Goal: Transaction & Acquisition: Book appointment/travel/reservation

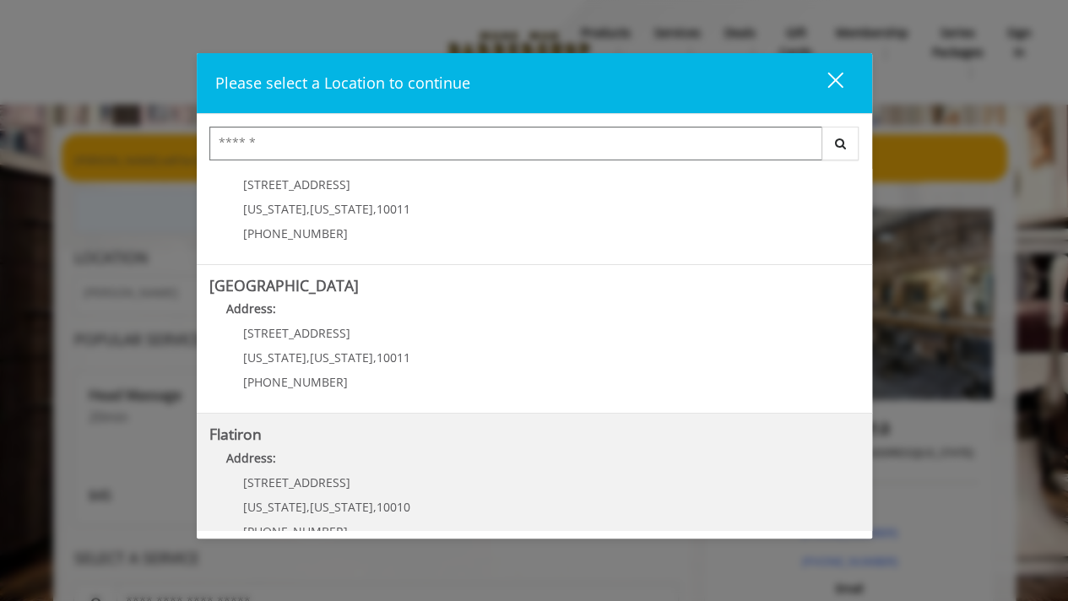
scroll to position [383, 0]
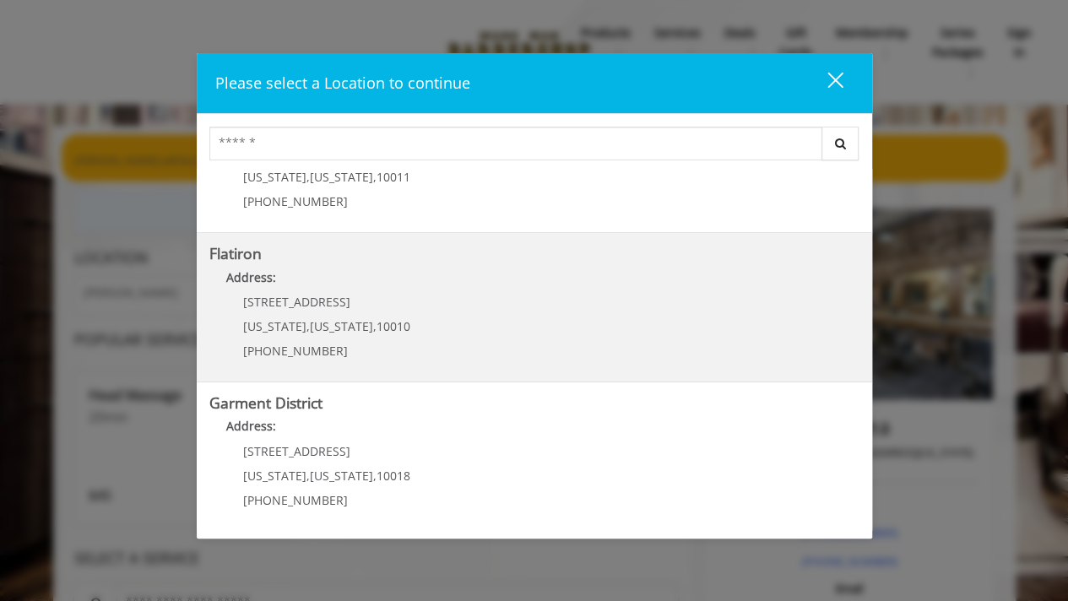
click at [414, 328] on "Flatiron Address: [STREET_ADDRESS][US_STATE][US_STATE] (917) 475-1765" at bounding box center [534, 307] width 650 height 123
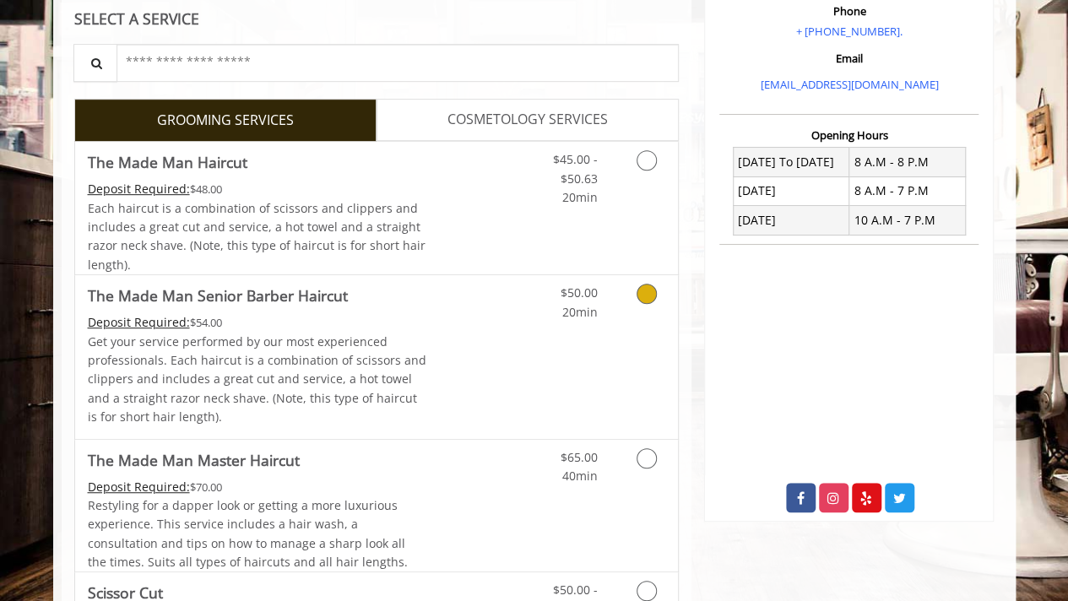
scroll to position [375, 0]
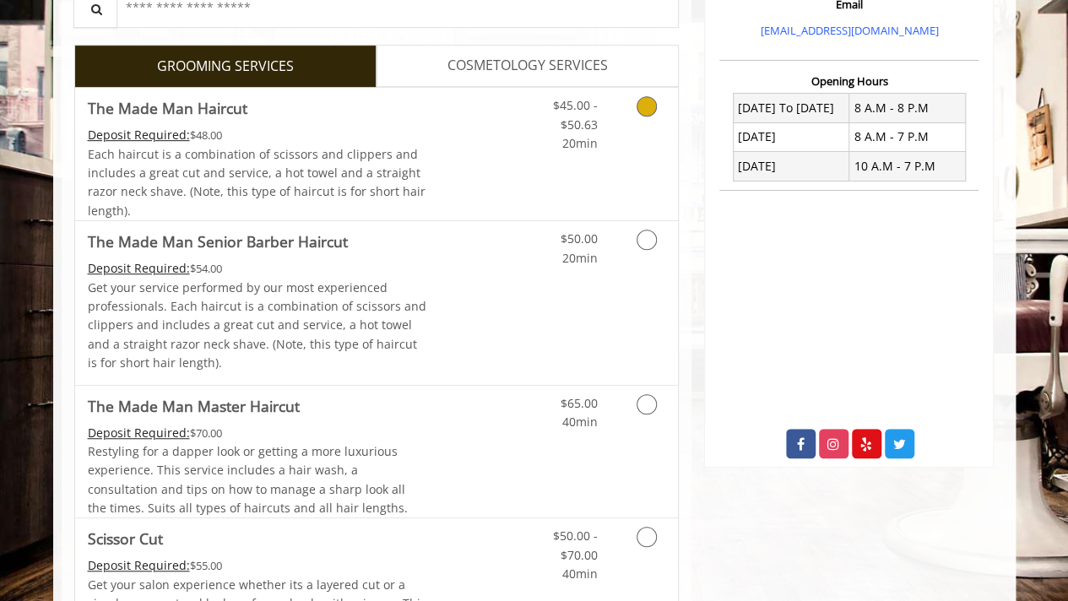
click at [638, 125] on link "Grooming services" at bounding box center [643, 120] width 43 height 65
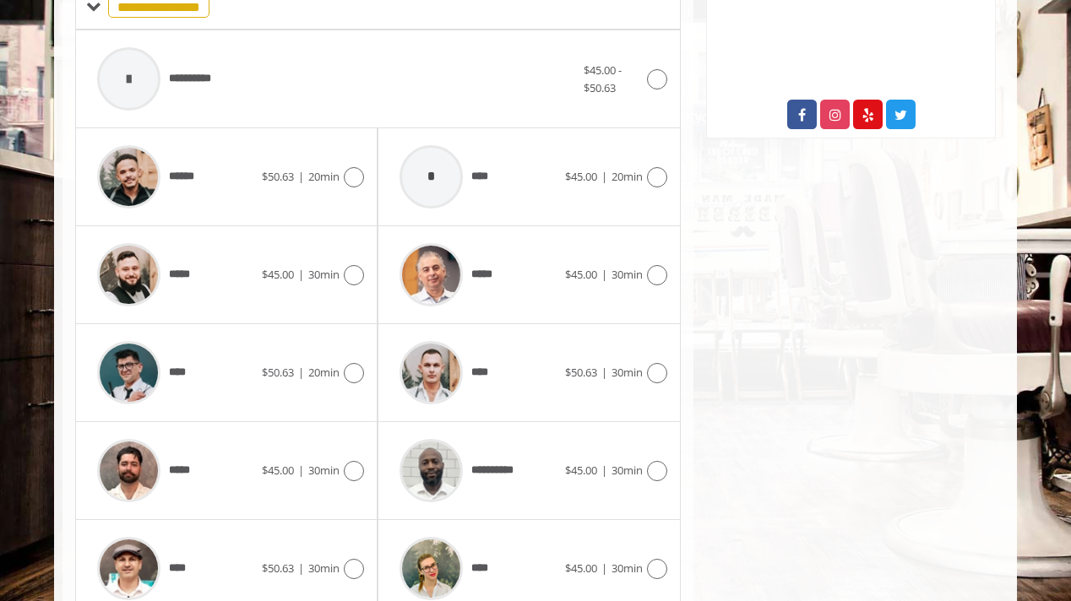
scroll to position [774, 0]
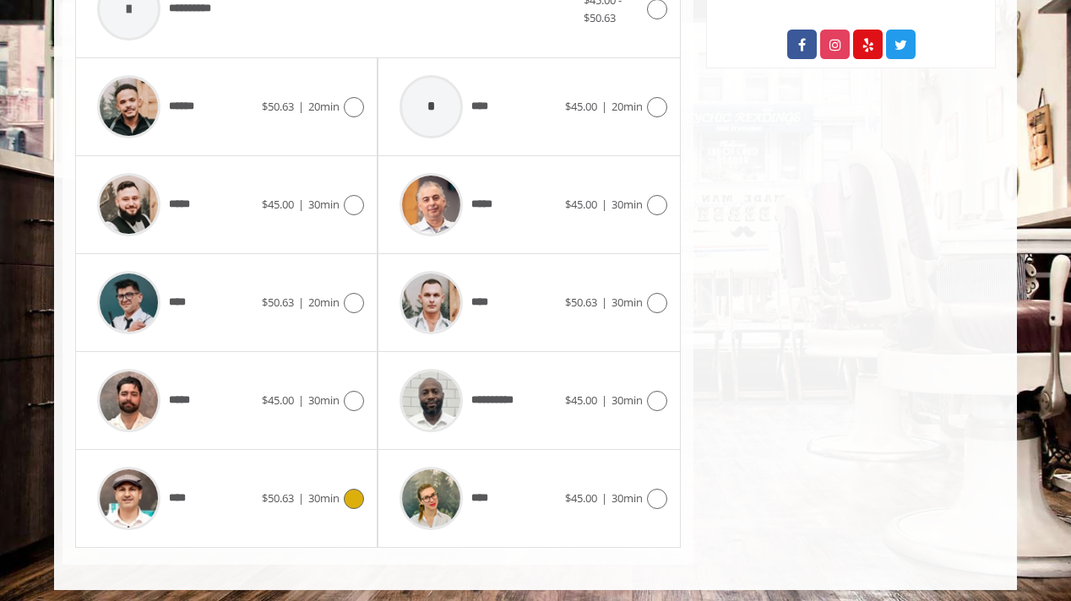
click at [351, 507] on div "**** $50.63 | 30min" at bounding box center [226, 498] width 275 height 80
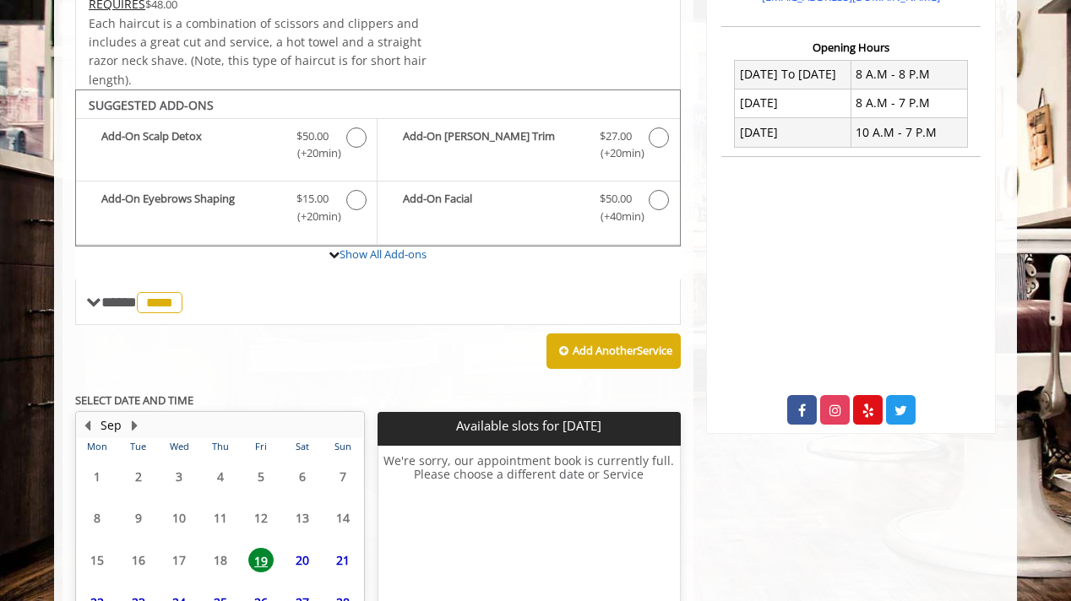
scroll to position [562, 0]
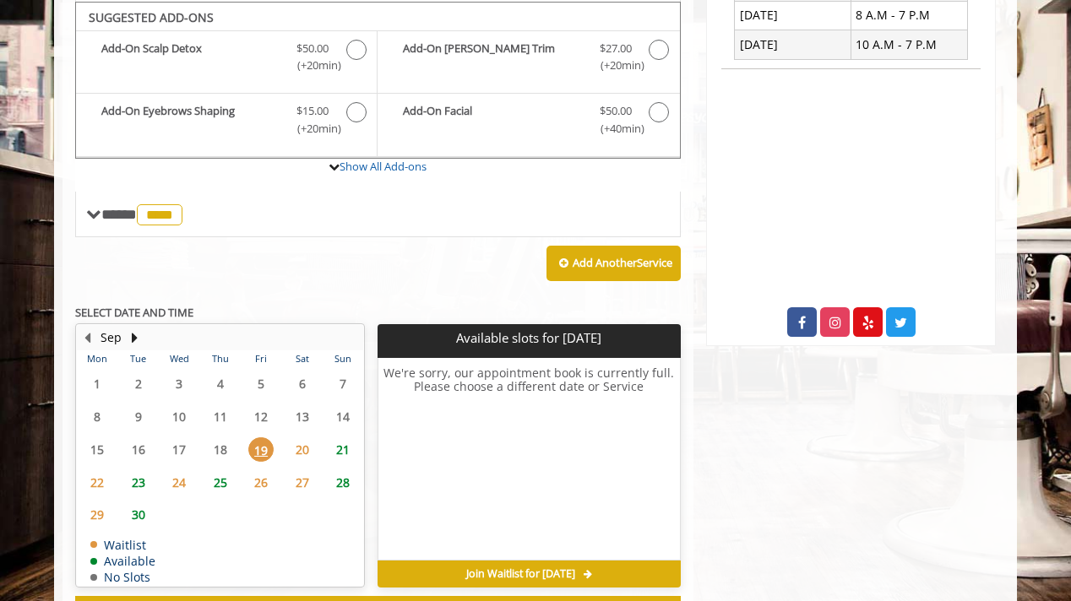
click at [344, 446] on span "21" at bounding box center [342, 449] width 25 height 24
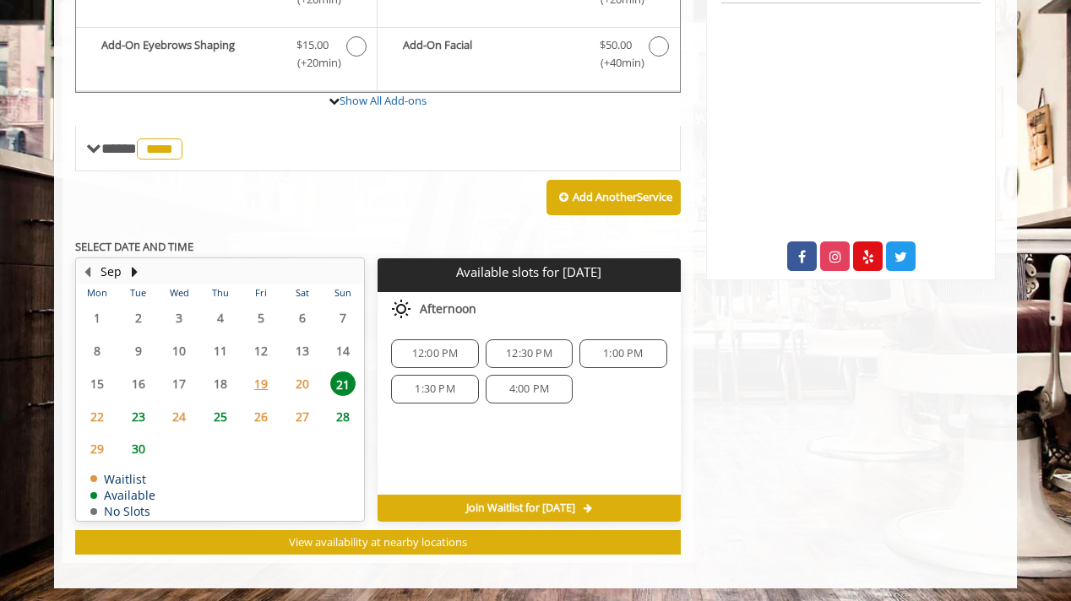
click at [736, 345] on div "Flatiron [STREET_ADDRESS][US_STATE] Phone + [PHONE_NUMBER]. Email [EMAIL_ADDRES…" at bounding box center [850, 96] width 315 height 936
click at [621, 357] on div "1:00 PM" at bounding box center [622, 353] width 87 height 29
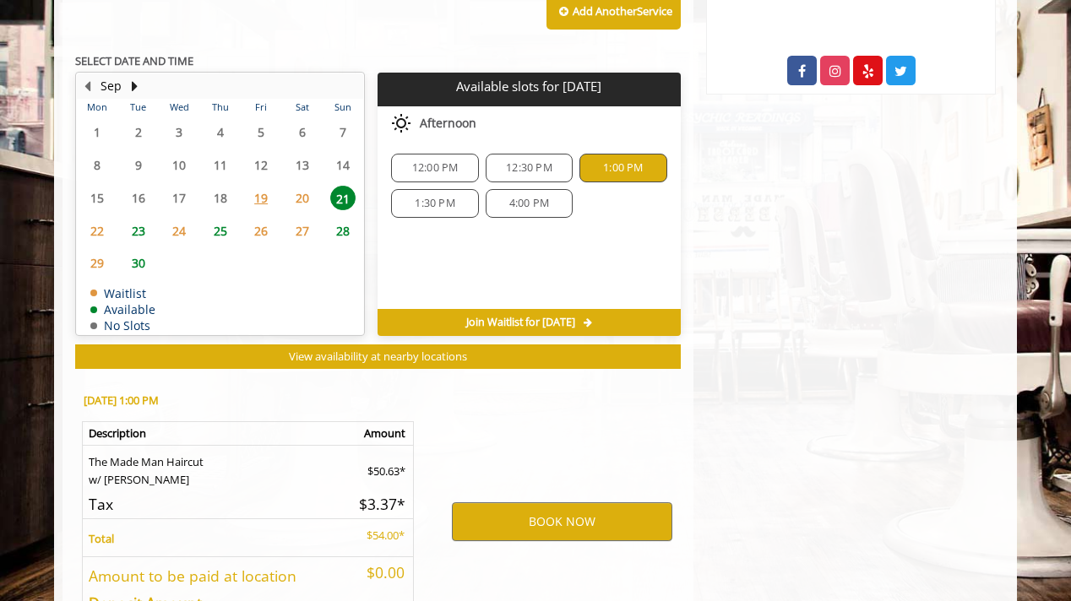
scroll to position [866, 0]
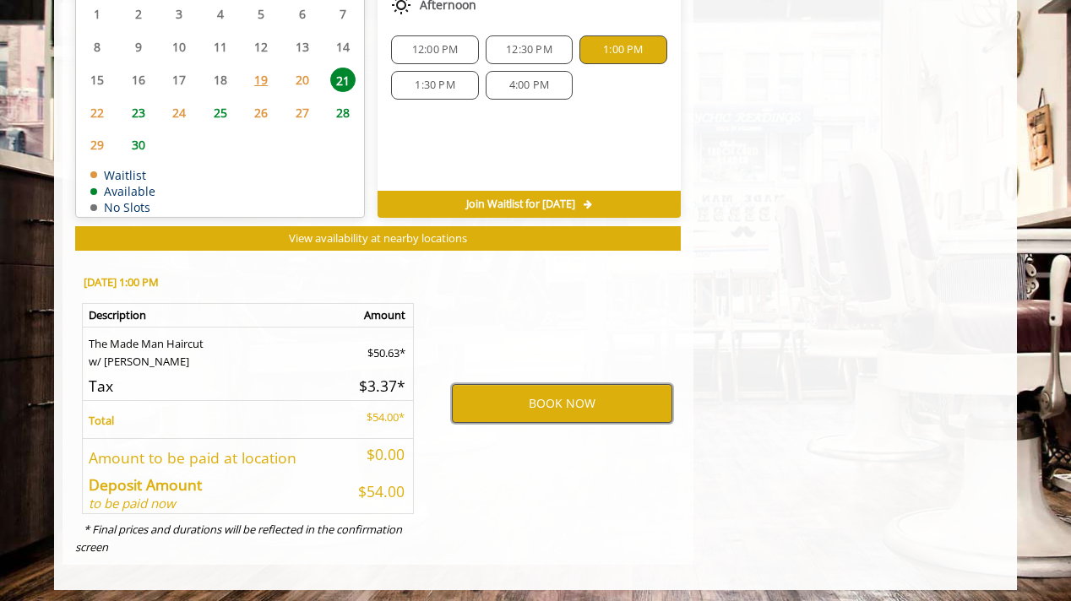
click at [567, 394] on button "BOOK NOW" at bounding box center [562, 403] width 220 height 39
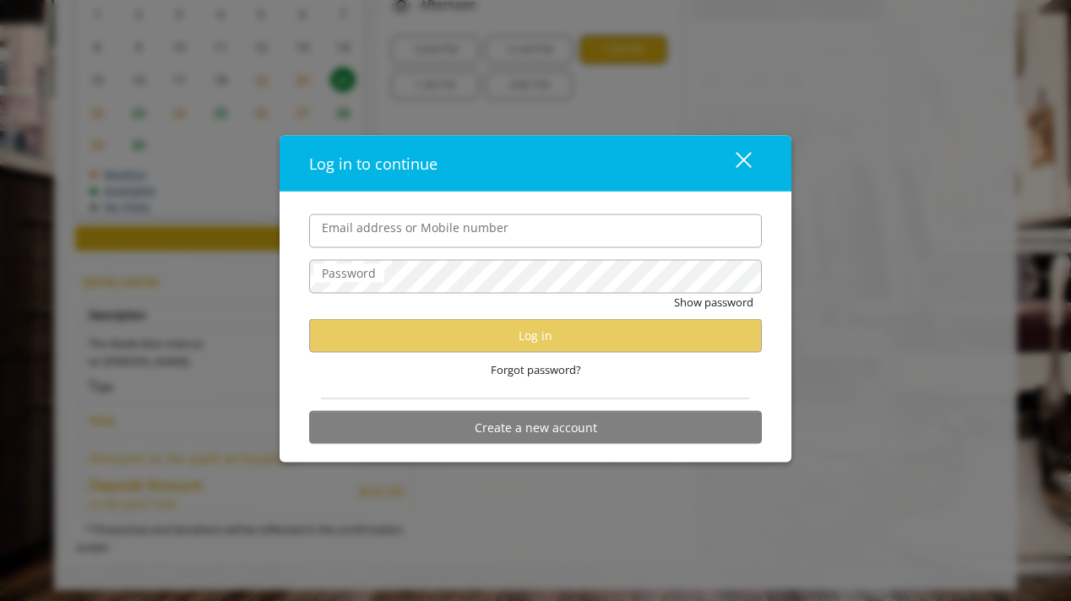
click at [561, 249] on form "Email address or Mobile number Password Show password Log in Forgot password? C…" at bounding box center [535, 333] width 453 height 239
click at [554, 222] on input "Email address or Mobile number" at bounding box center [535, 231] width 453 height 34
type input "**********"
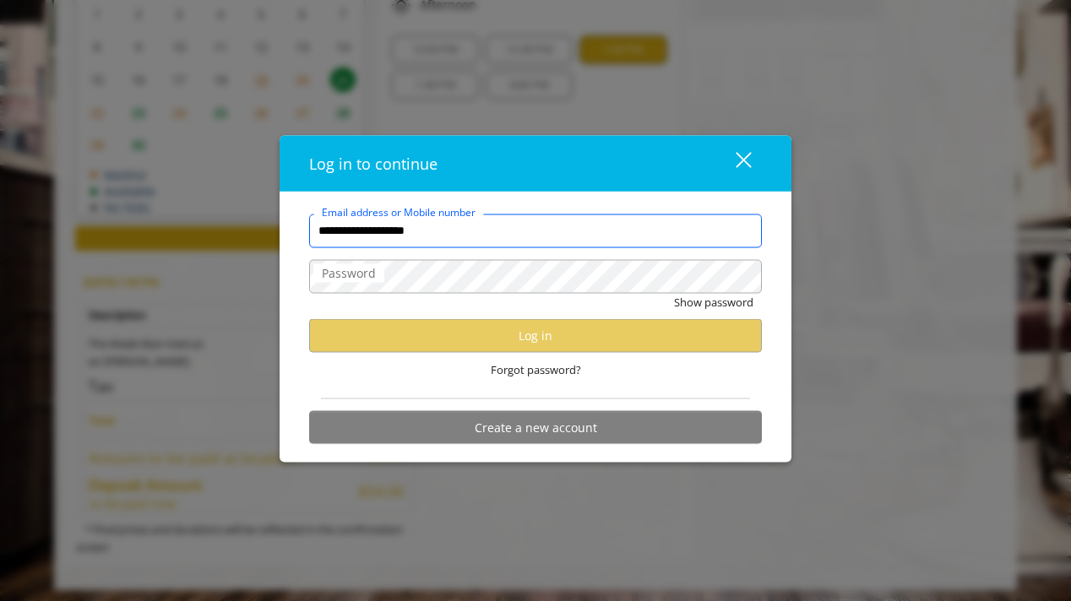
scroll to position [0, 0]
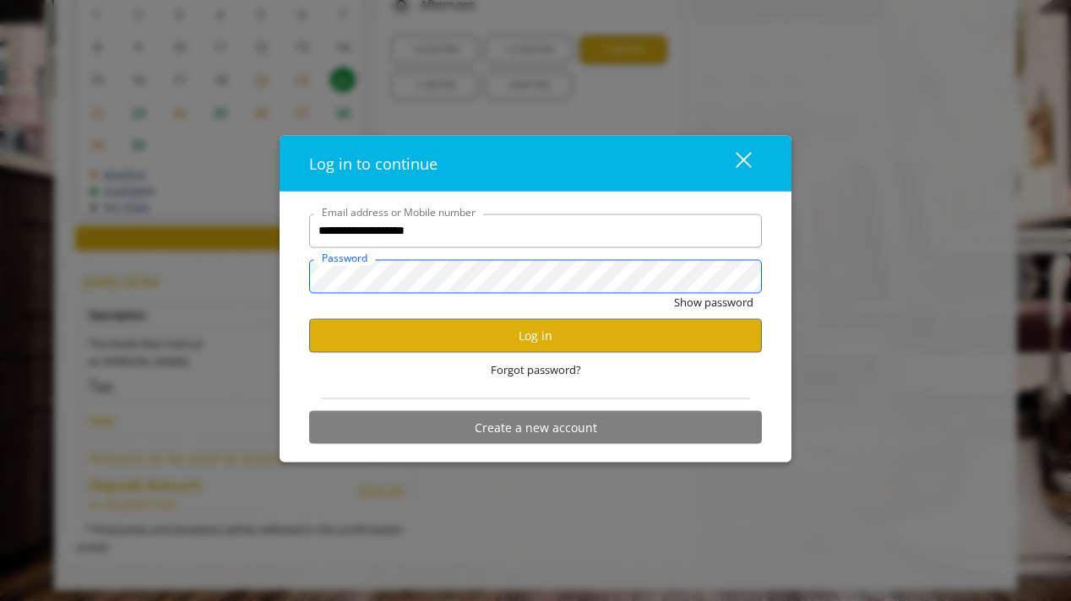
click at [674, 293] on button "Show password" at bounding box center [713, 302] width 79 height 18
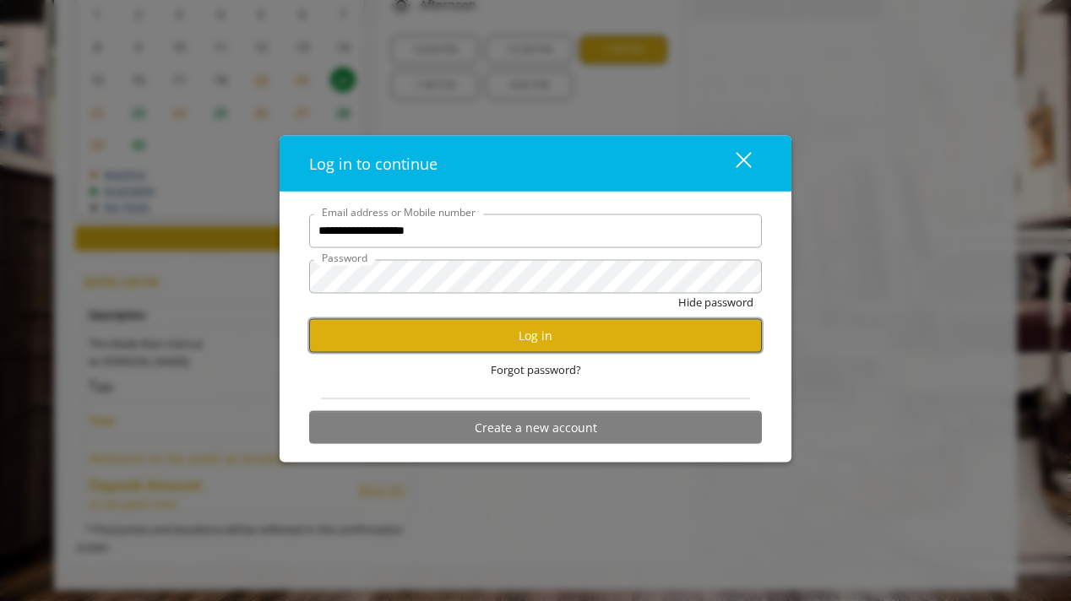
click at [480, 342] on button "Log in" at bounding box center [535, 335] width 453 height 33
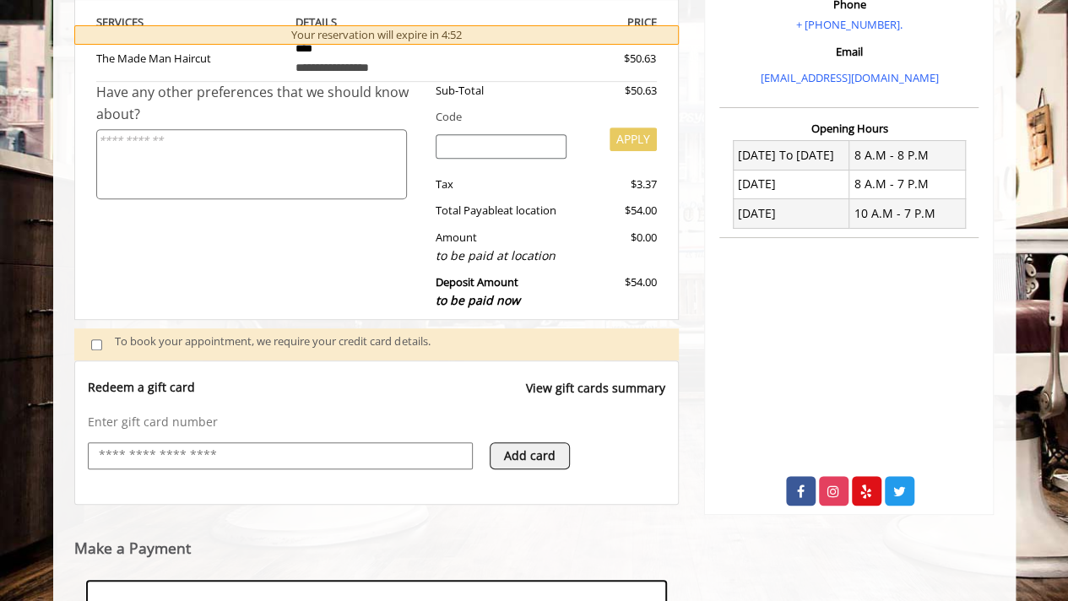
scroll to position [585, 0]
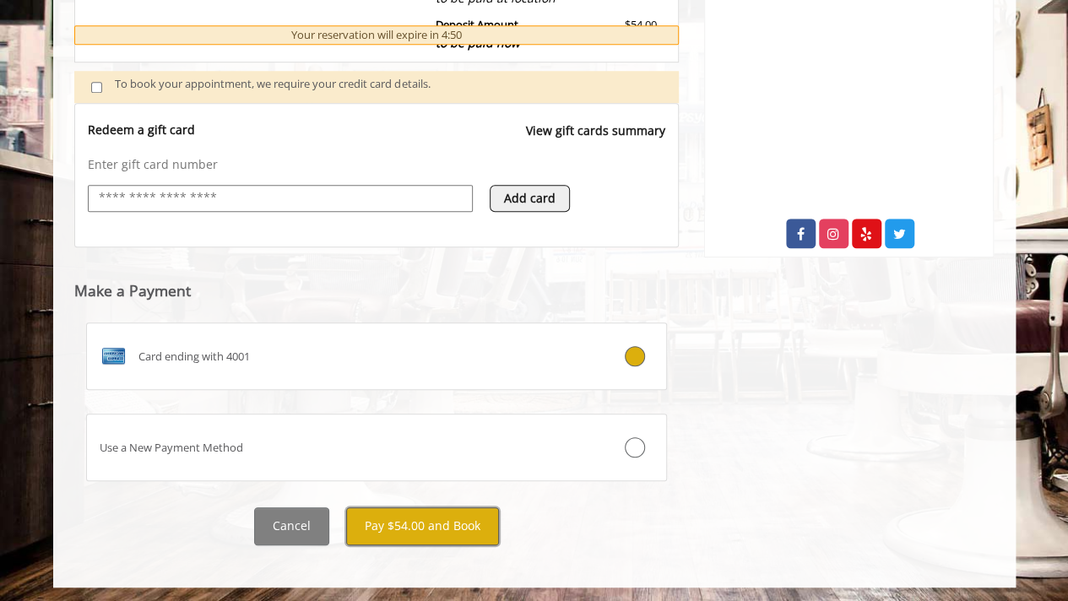
click at [449, 523] on button "Pay $54.00 and Book" at bounding box center [422, 526] width 153 height 38
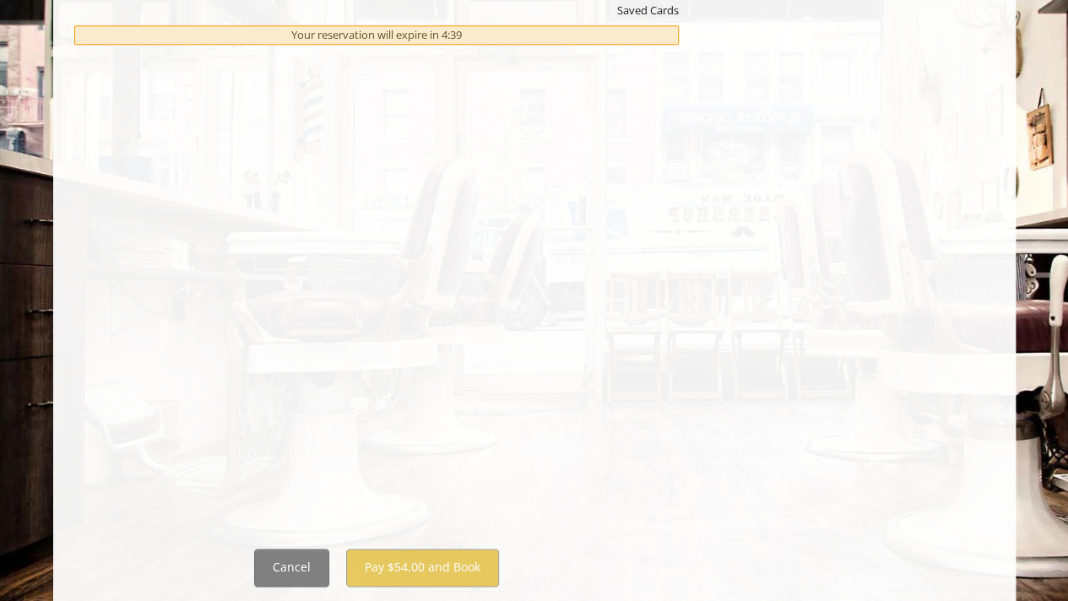
scroll to position [906, 0]
